Goal: Find specific page/section: Find specific page/section

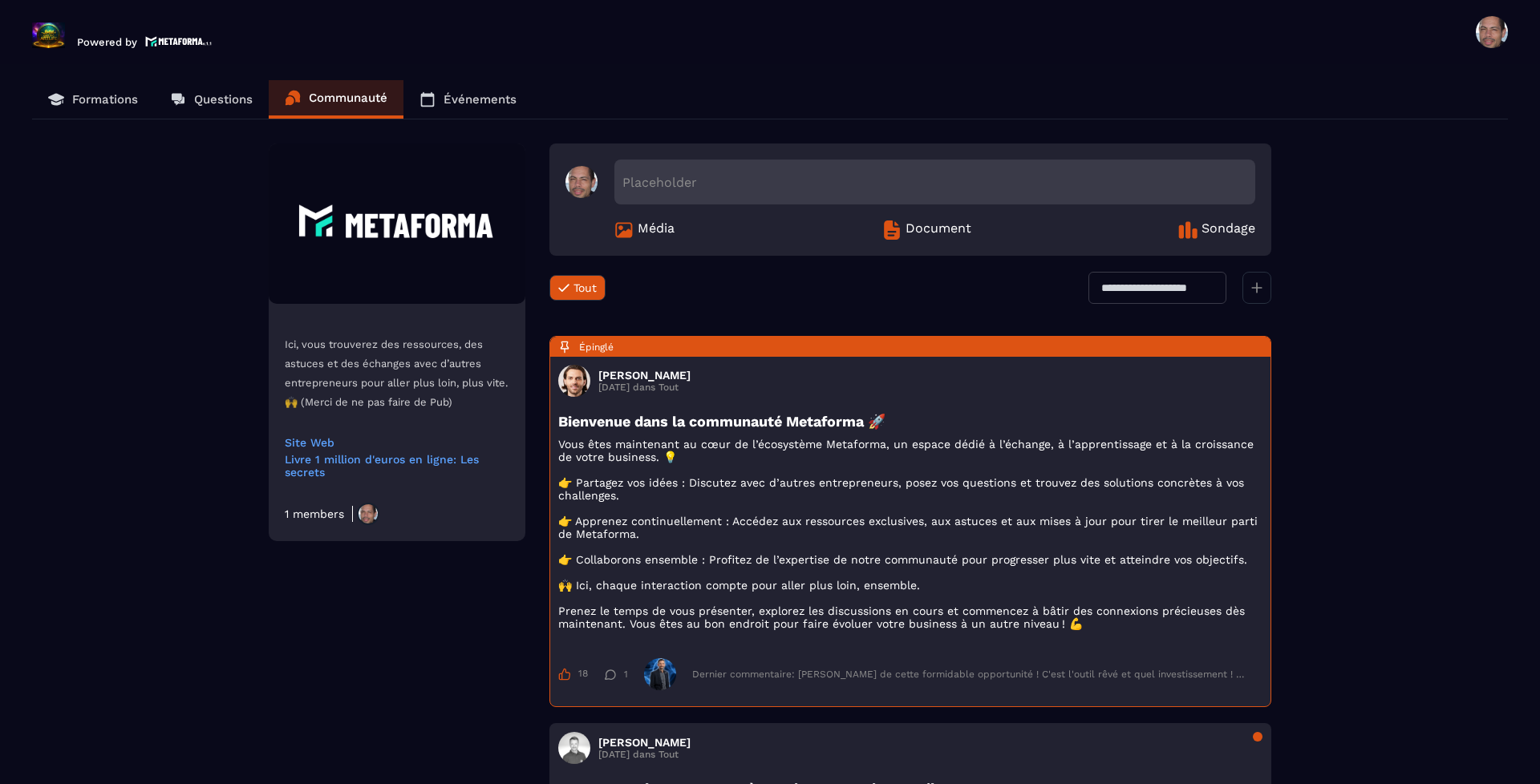
click at [110, 97] on p "Formations" at bounding box center [104, 99] width 65 height 14
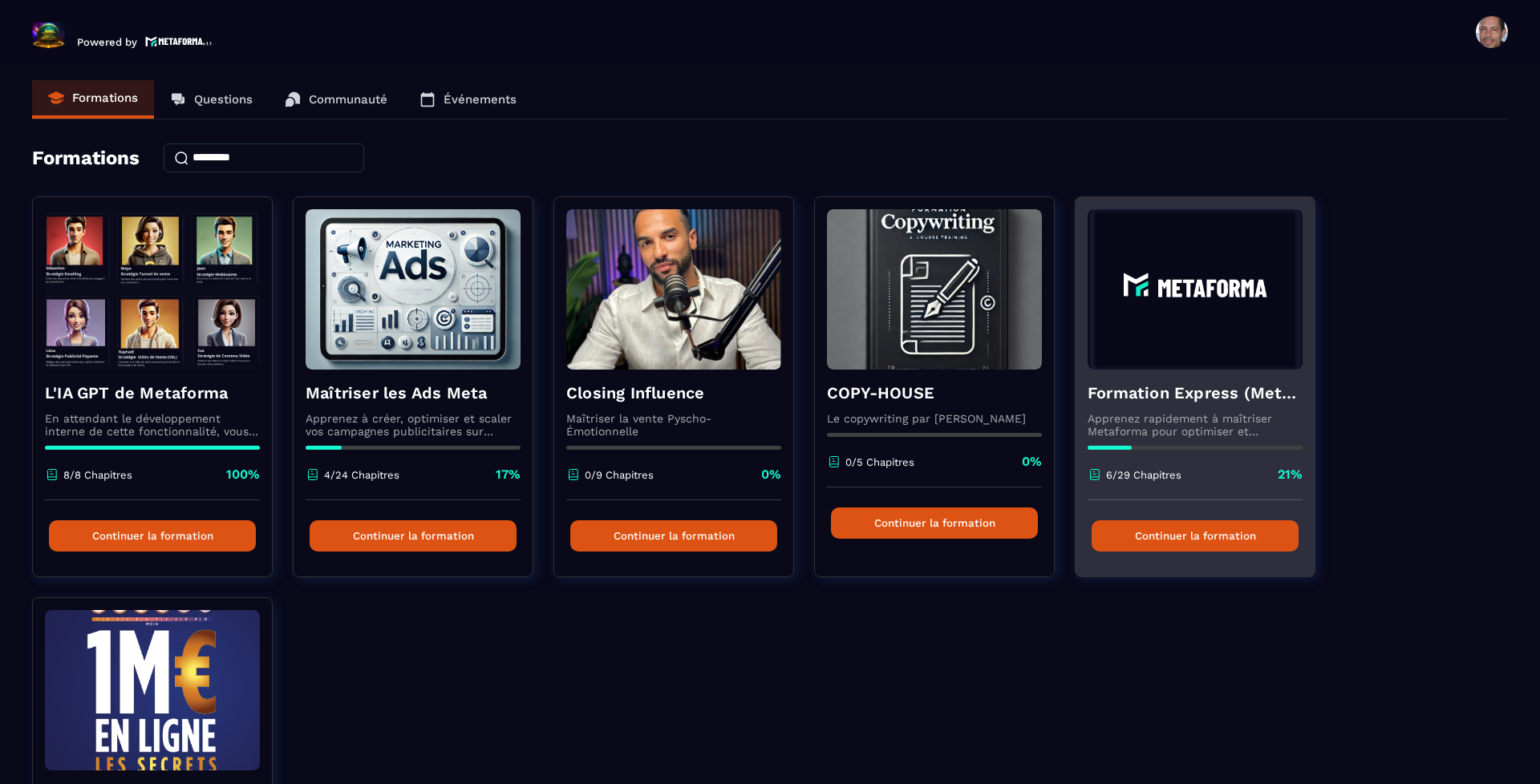
click at [1149, 317] on img at bounding box center [1194, 289] width 215 height 160
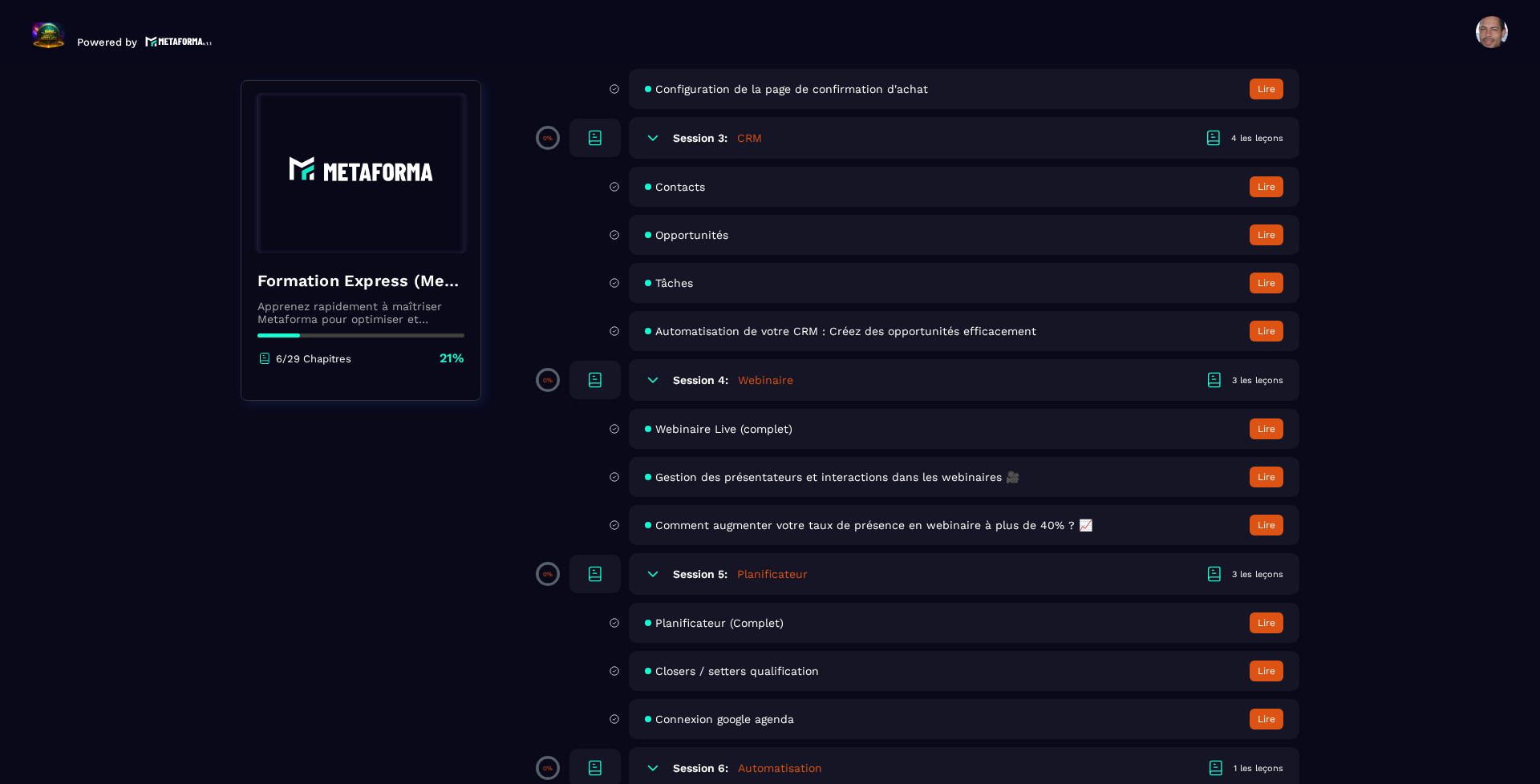
scroll to position [557, 0]
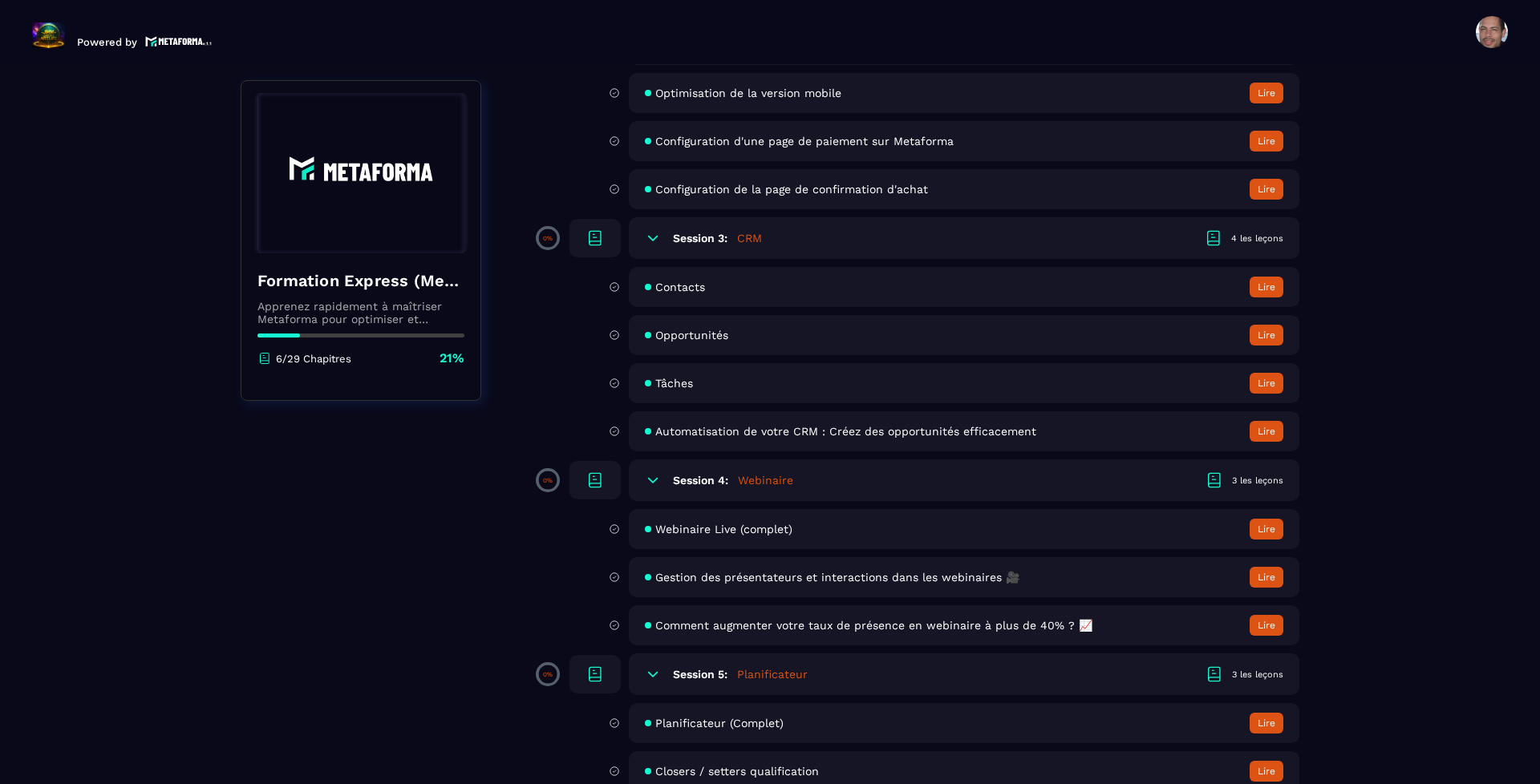
click at [693, 281] on span "Contacts" at bounding box center [680, 287] width 50 height 13
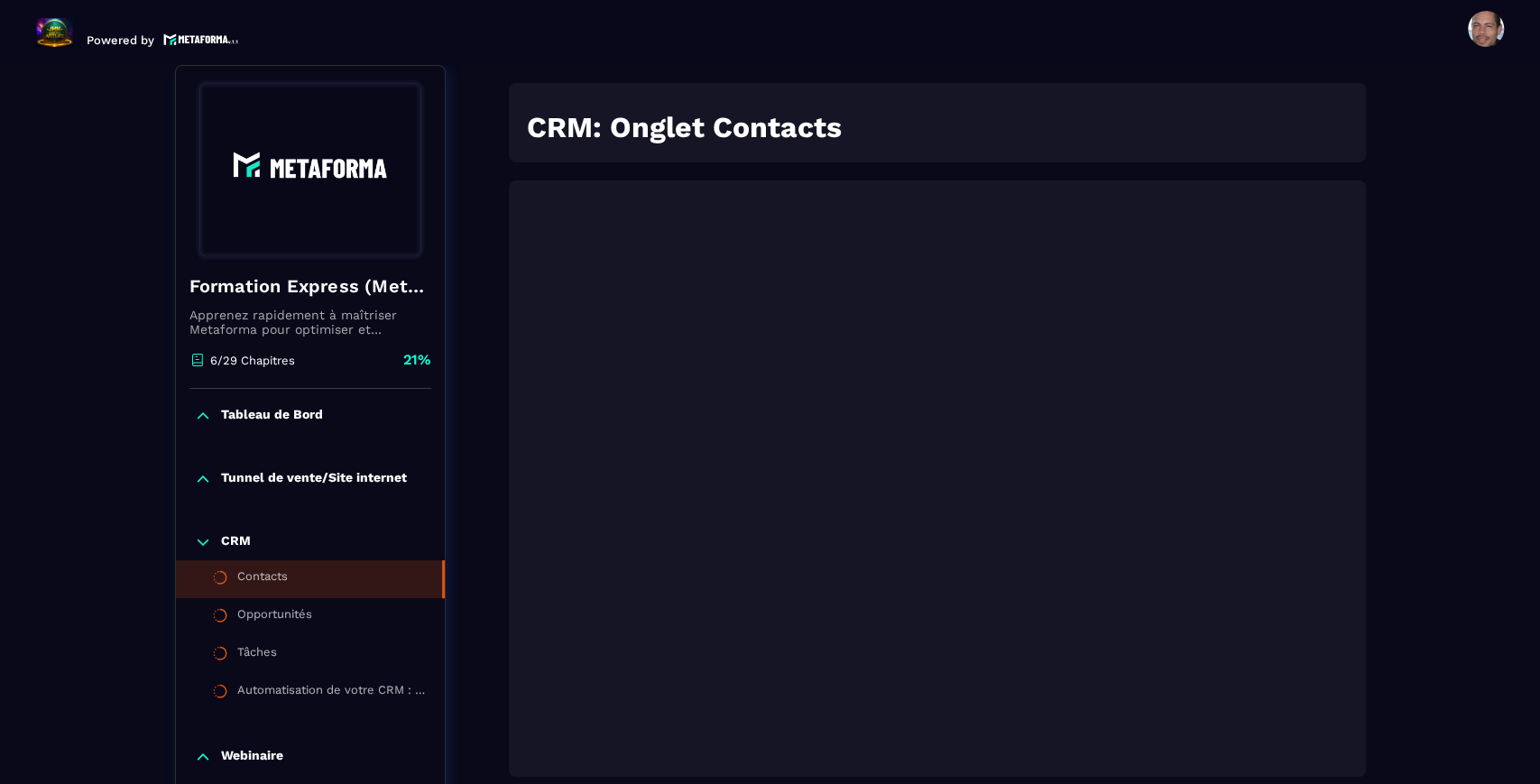
scroll to position [187, 0]
